Goal: Find specific page/section: Find specific page/section

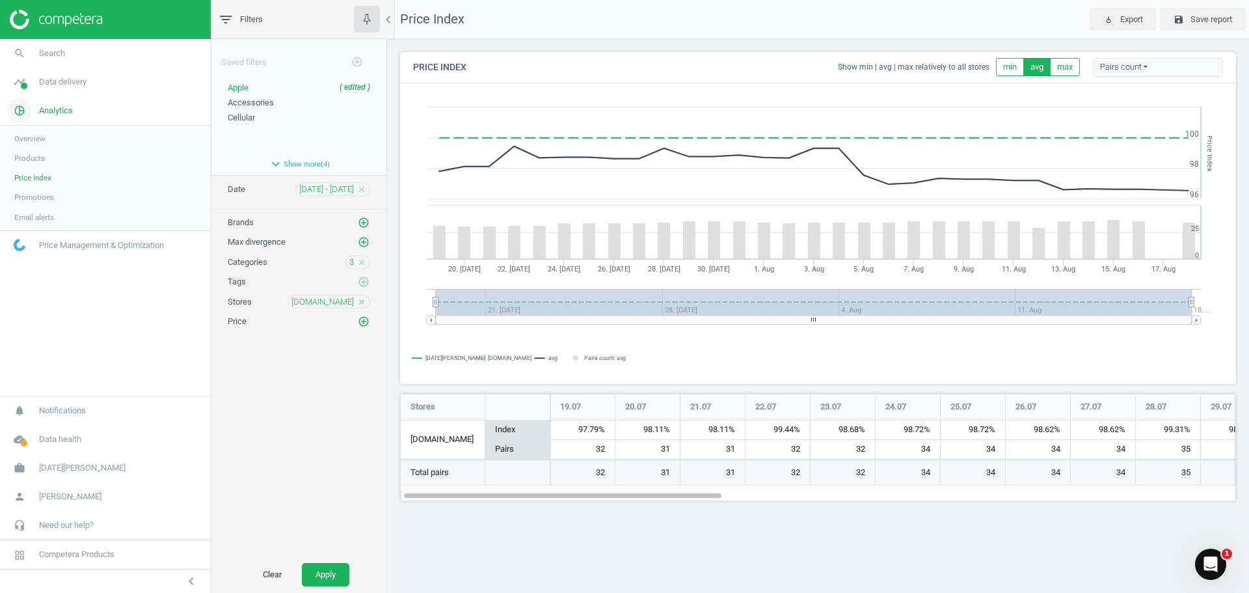
scroll to position [23, 0]
click at [63, 85] on span "Data delivery" at bounding box center [62, 82] width 47 height 12
click at [27, 190] on span "Stores" at bounding box center [25, 188] width 22 height 10
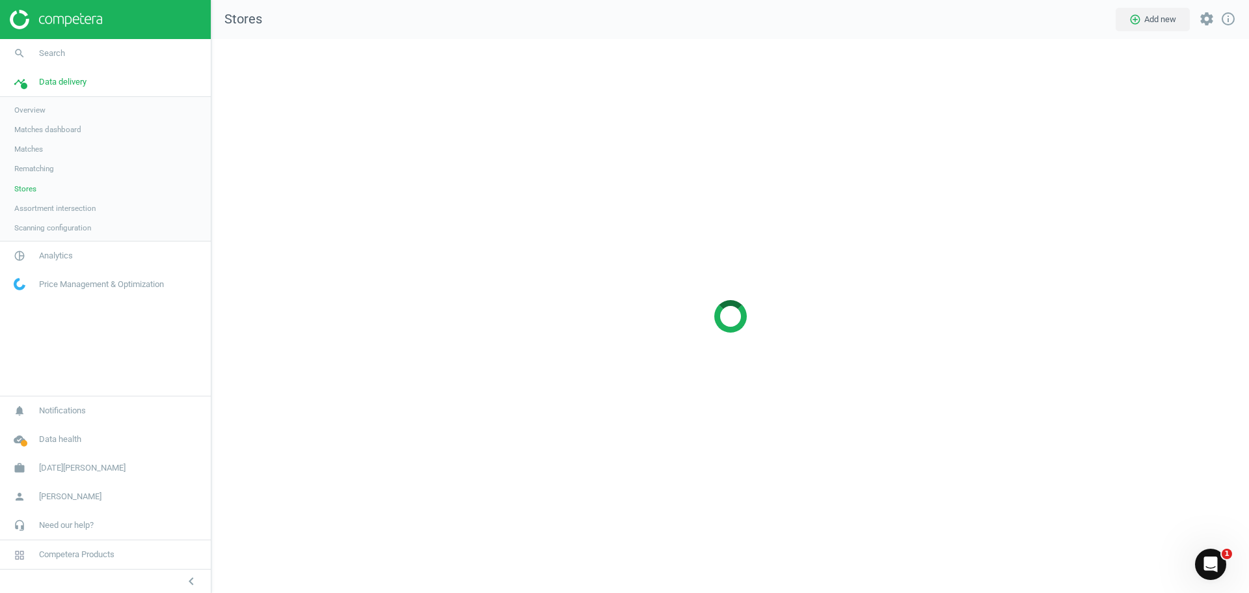
scroll to position [574, 1058]
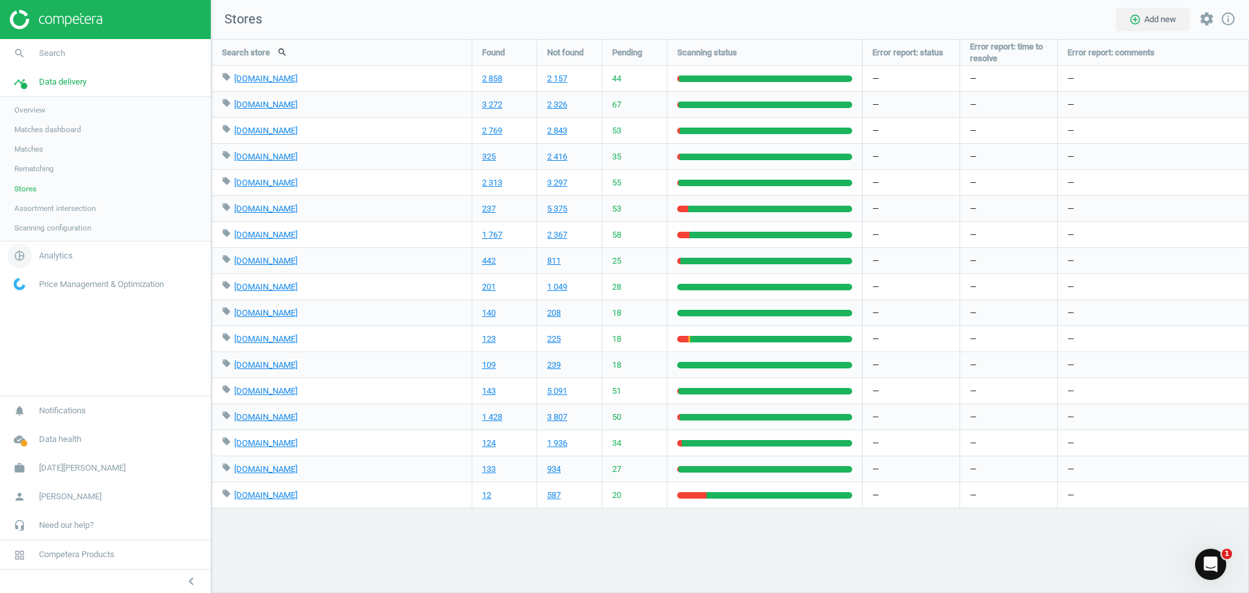
click at [55, 254] on span "Analytics" at bounding box center [56, 256] width 34 height 12
click at [30, 161] on span "Products" at bounding box center [29, 158] width 31 height 10
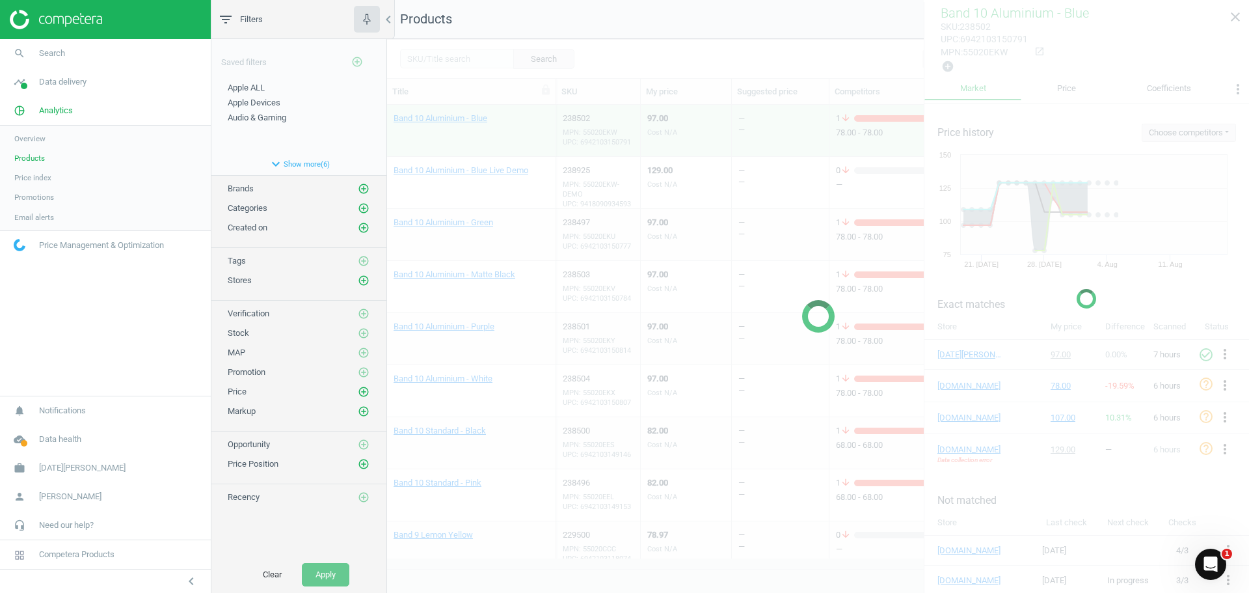
scroll to position [444, 852]
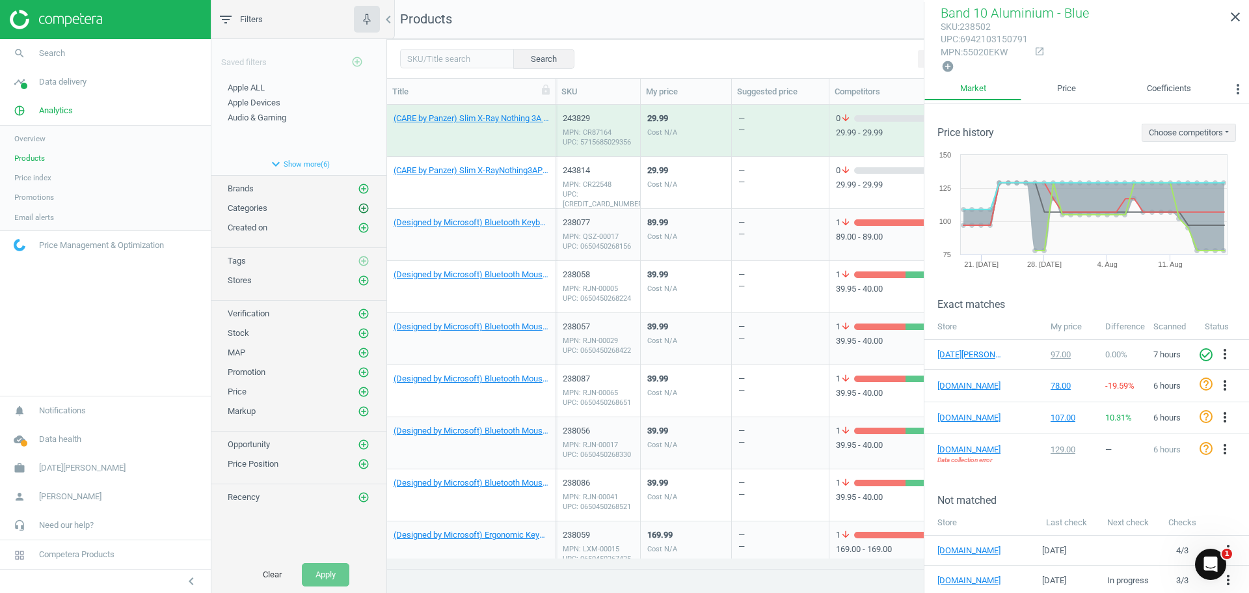
click at [366, 207] on icon "add_circle_outline" at bounding box center [364, 208] width 12 height 12
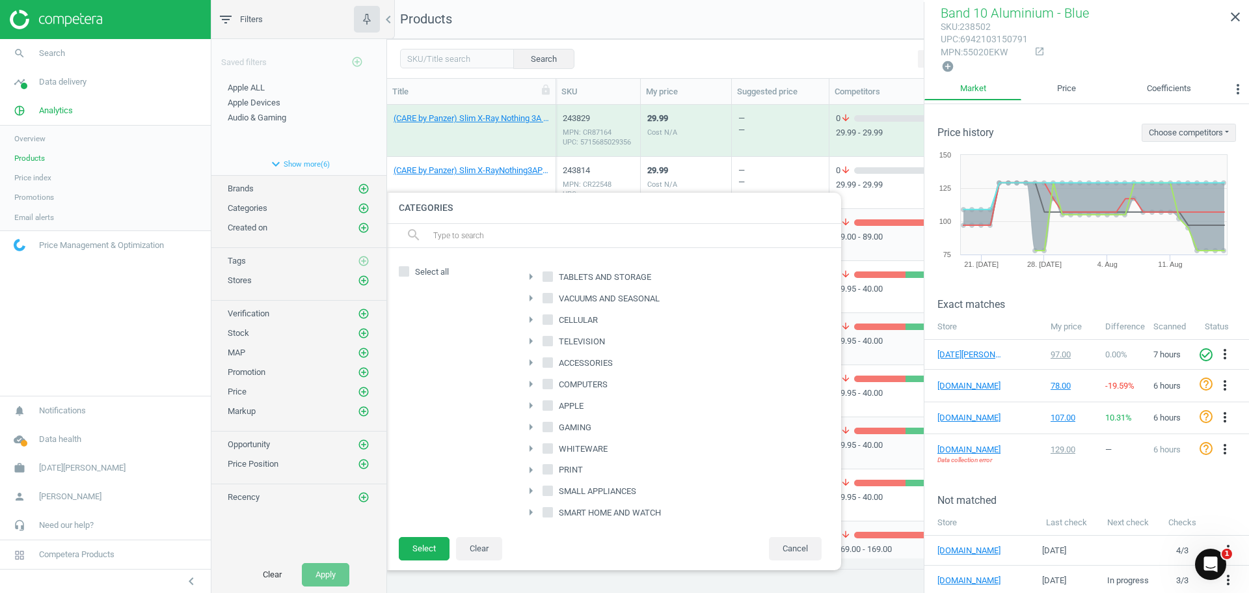
click at [567, 343] on span "TELEVISION" at bounding box center [581, 342] width 51 height 12
click at [552, 343] on input "TELEVISION" at bounding box center [548, 340] width 8 height 8
click at [544, 342] on input "TELEVISION" at bounding box center [548, 340] width 8 height 8
checkbox input "false"
click at [530, 340] on icon "arrow_right" at bounding box center [531, 341] width 16 height 16
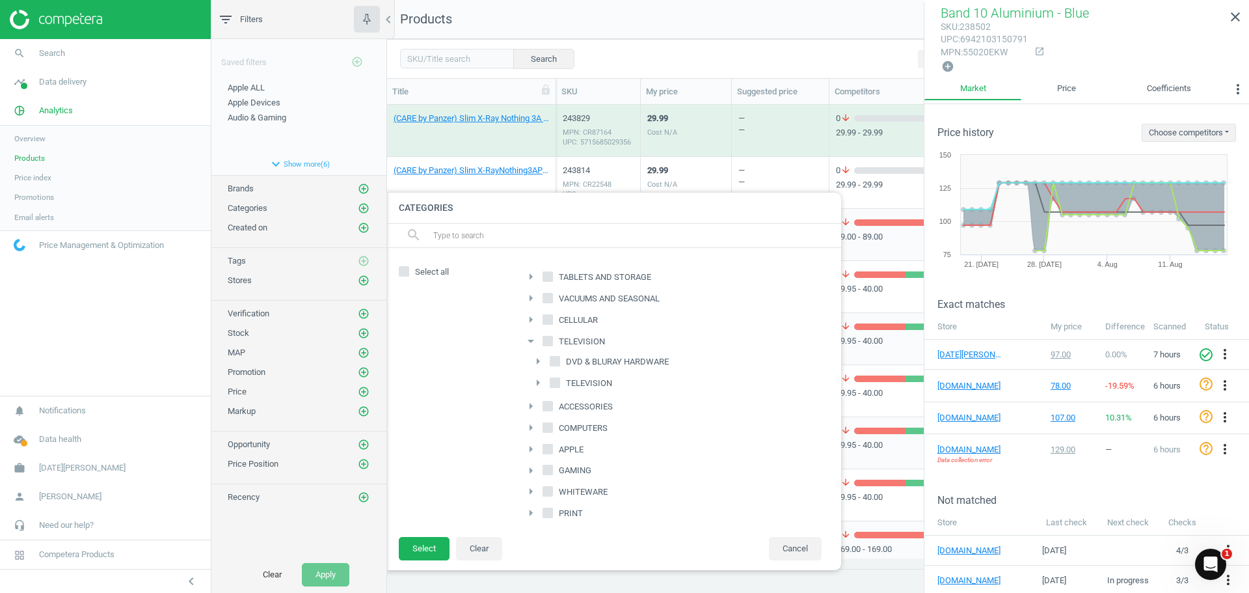
click at [555, 382] on input "TELEVISION" at bounding box center [555, 382] width 8 height 8
checkbox input "true"
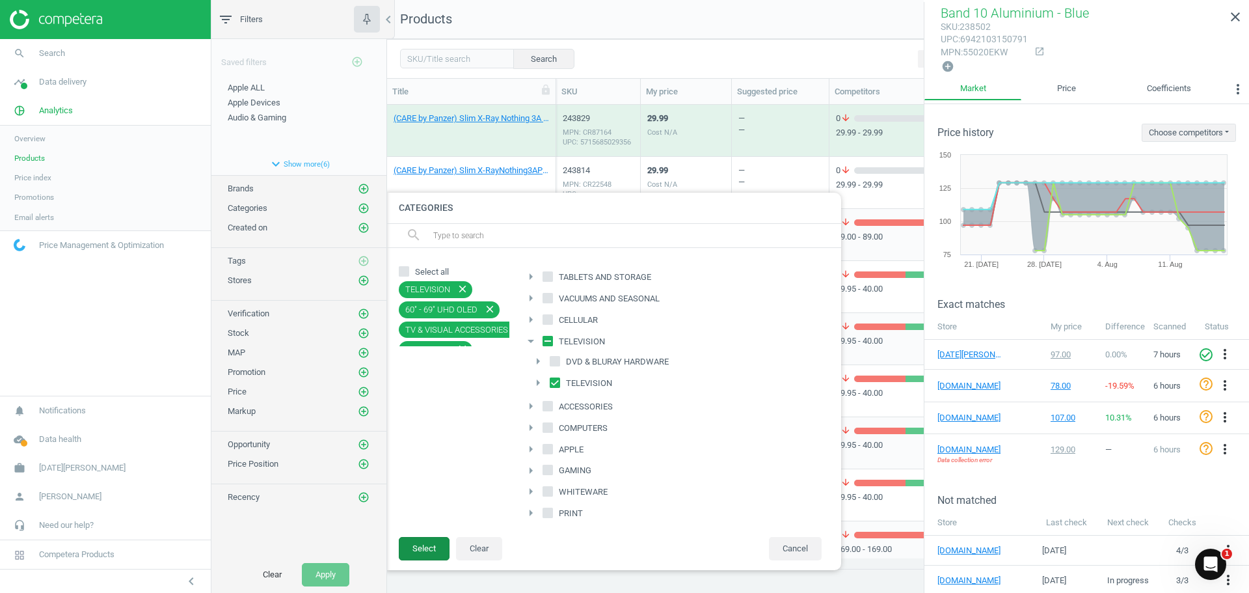
click at [433, 547] on button "Select" at bounding box center [424, 548] width 51 height 23
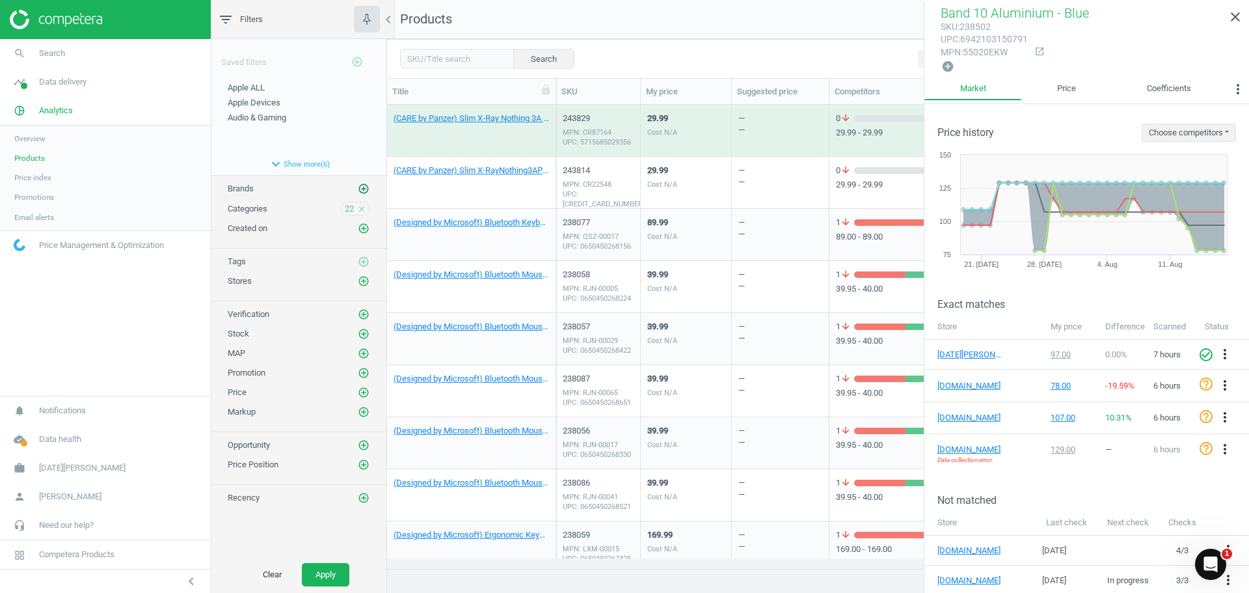
click at [365, 189] on icon "add_circle_outline" at bounding box center [364, 189] width 12 height 12
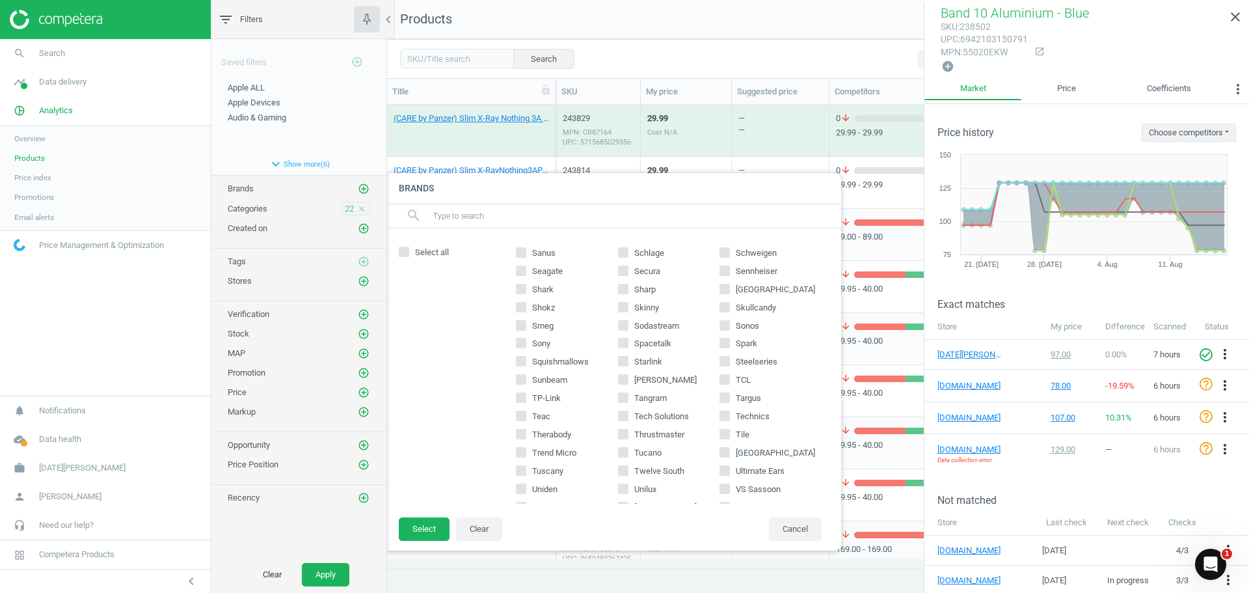
scroll to position [879, 0]
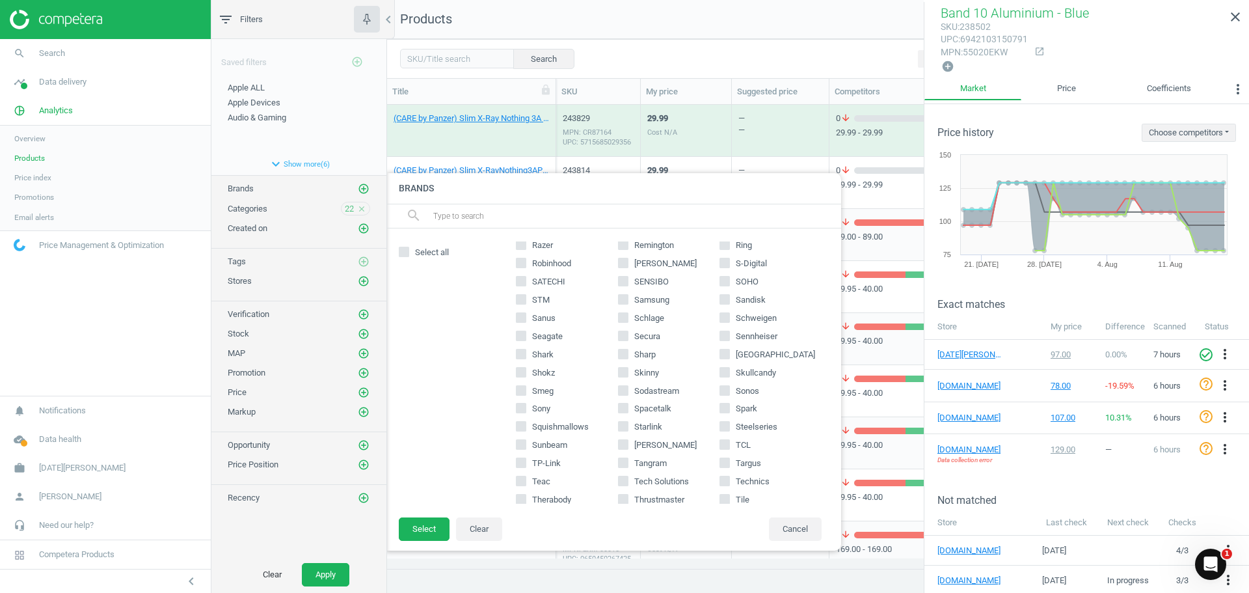
click at [620, 302] on input "Samsung" at bounding box center [623, 299] width 8 height 8
checkbox input "true"
click at [433, 526] on button "Select" at bounding box center [424, 528] width 51 height 23
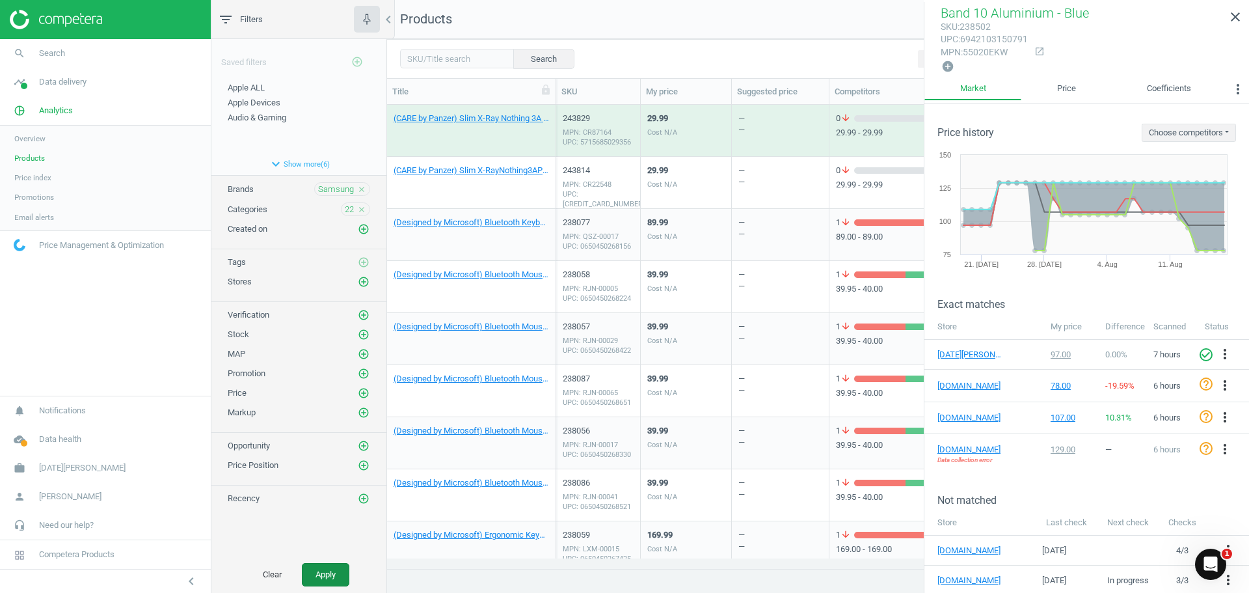
click at [323, 572] on button "Apply" at bounding box center [325, 574] width 47 height 23
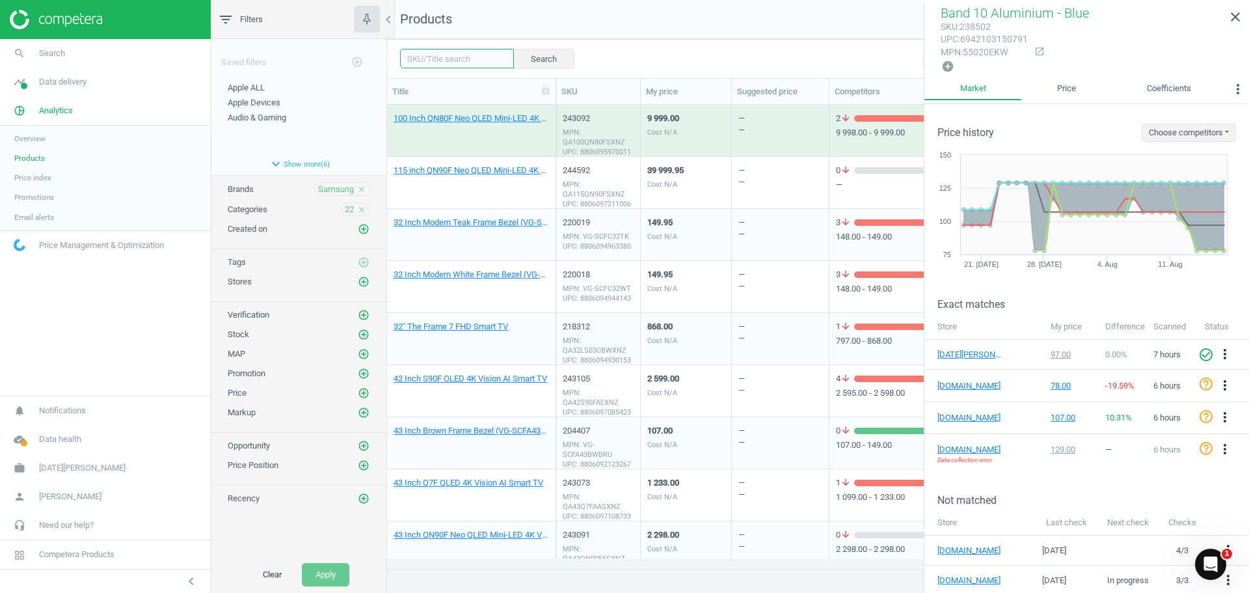
click at [440, 62] on input "text" at bounding box center [457, 59] width 114 height 20
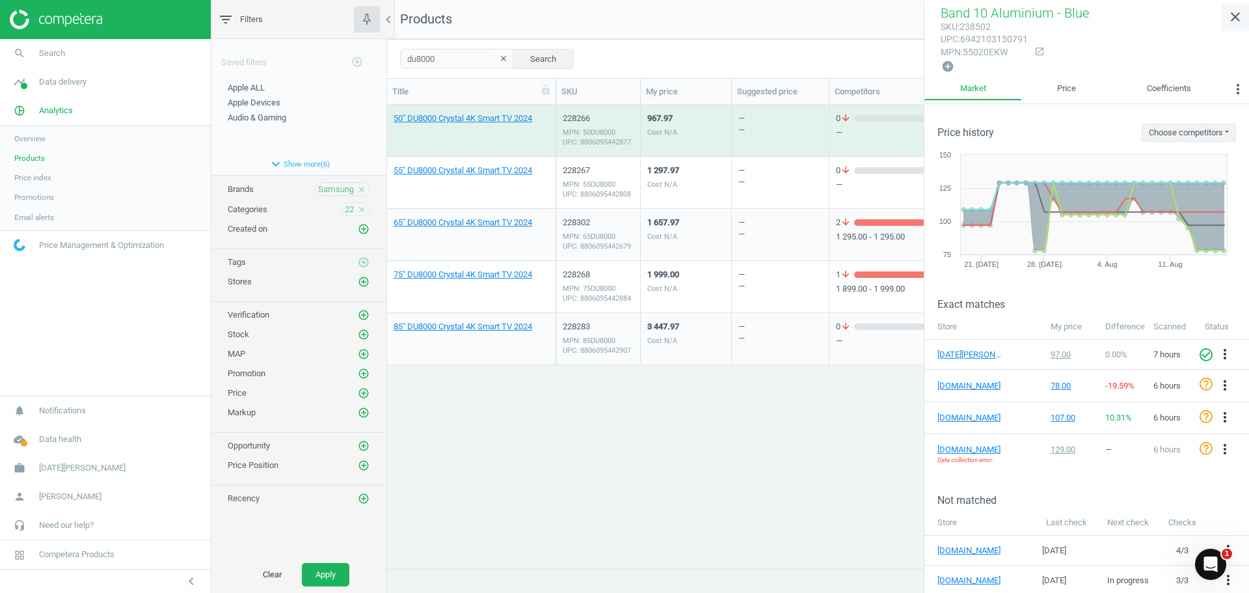
click at [1236, 17] on icon "close" at bounding box center [1235, 17] width 16 height 16
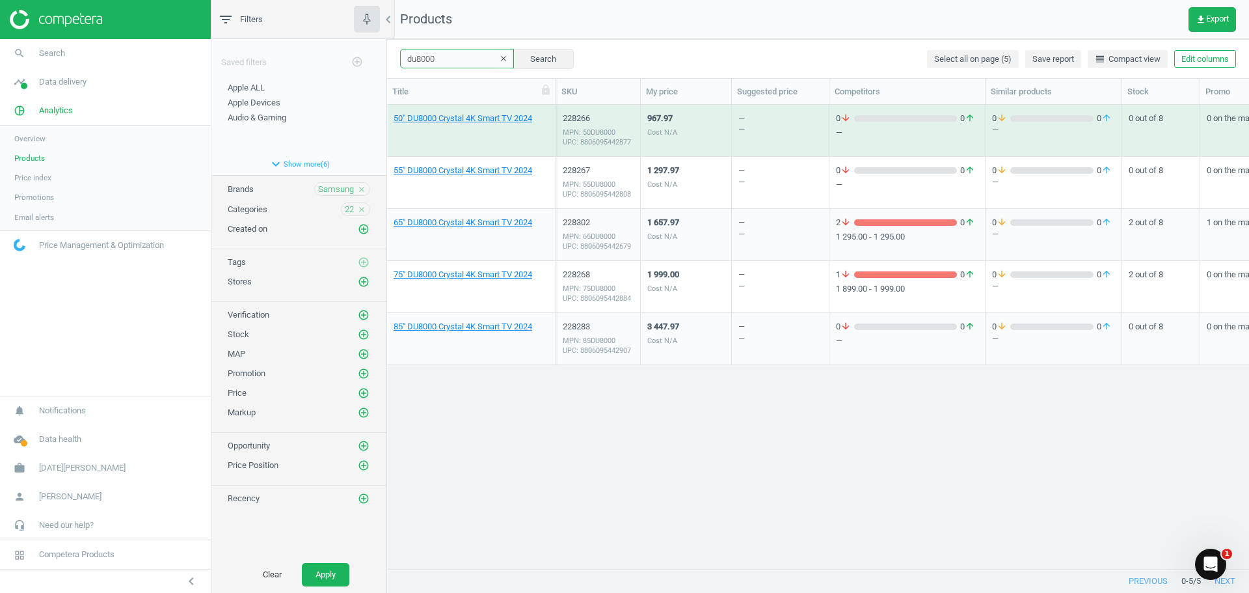
click at [440, 60] on input "du8000" at bounding box center [457, 59] width 114 height 20
click at [441, 58] on input "du8000" at bounding box center [457, 59] width 114 height 20
drag, startPoint x: 441, startPoint y: 58, endPoint x: 420, endPoint y: 59, distance: 21.5
click at [420, 59] on input "du8000" at bounding box center [457, 59] width 114 height 20
type input "du8"
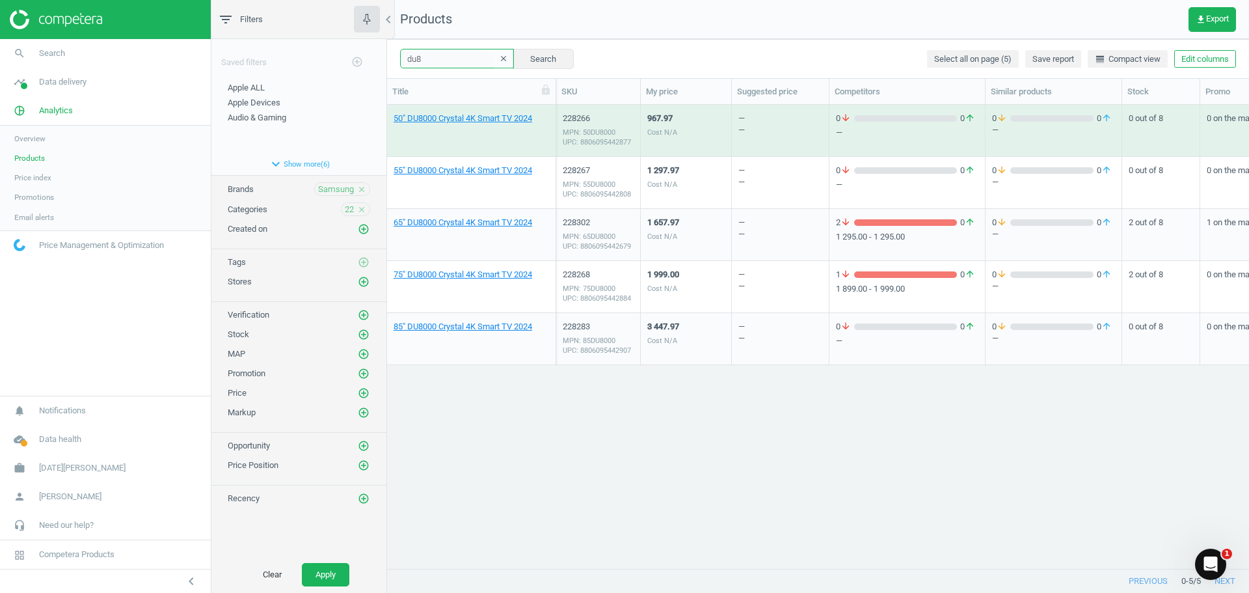
drag, startPoint x: 431, startPoint y: 60, endPoint x: 381, endPoint y: 52, distance: 50.1
click at [381, 52] on div "filter_list Filters chevron_left Saved filters add_circle_outline Apple ALL edi…" at bounding box center [729, 296] width 1037 height 593
